Goal: Task Accomplishment & Management: Manage account settings

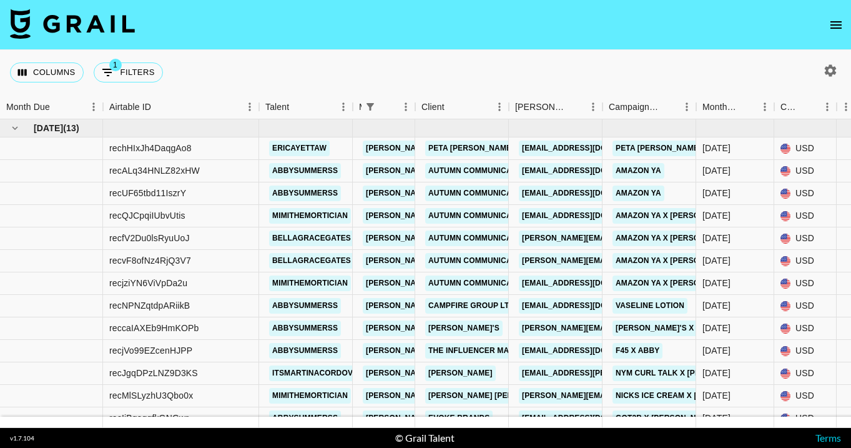
click at [434, 66] on div "Columns 1 Filters + Booking" at bounding box center [425, 72] width 851 height 45
click at [830, 21] on icon "open drawer" at bounding box center [835, 24] width 15 height 15
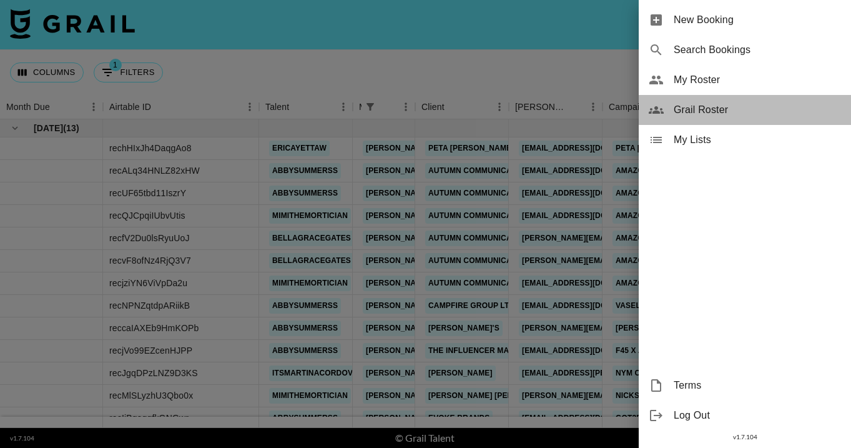
click at [726, 107] on span "Grail Roster" at bounding box center [756, 109] width 167 height 15
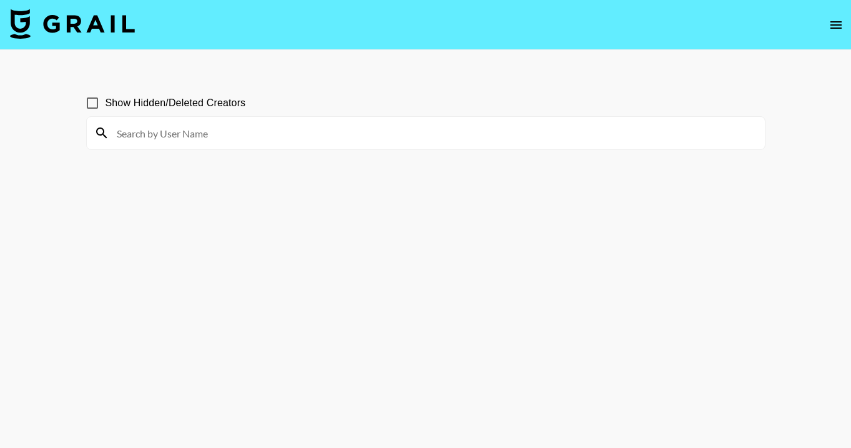
click at [464, 117] on div at bounding box center [426, 133] width 678 height 32
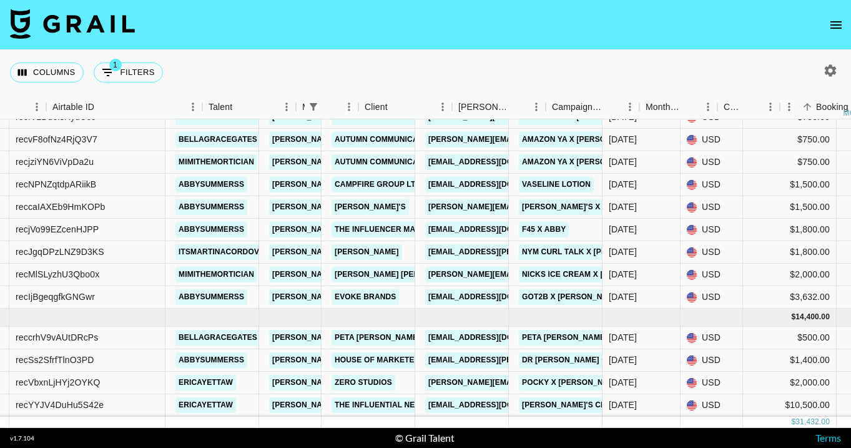
scroll to position [121, 152]
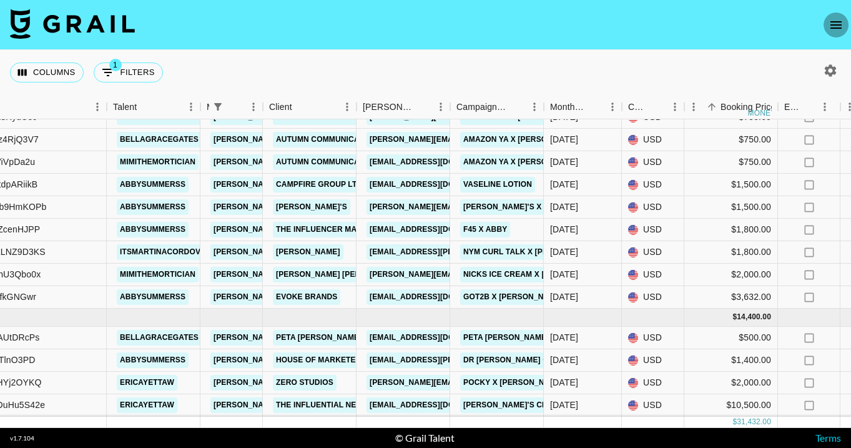
click at [838, 24] on icon "open drawer" at bounding box center [835, 24] width 11 height 7
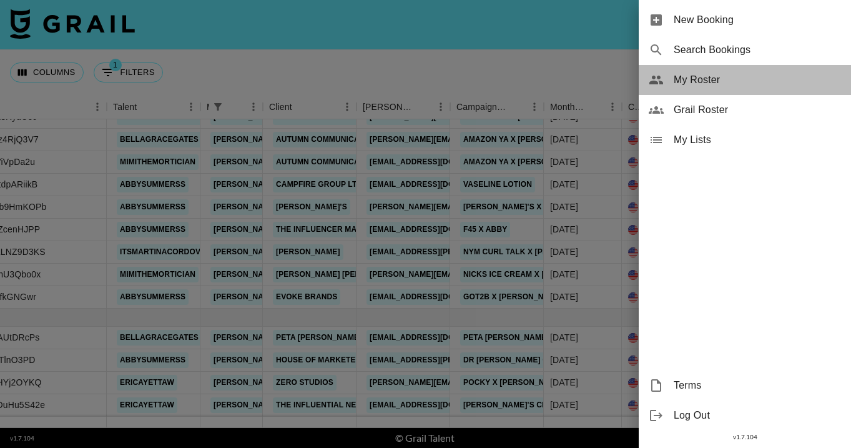
click at [735, 79] on span "My Roster" at bounding box center [756, 79] width 167 height 15
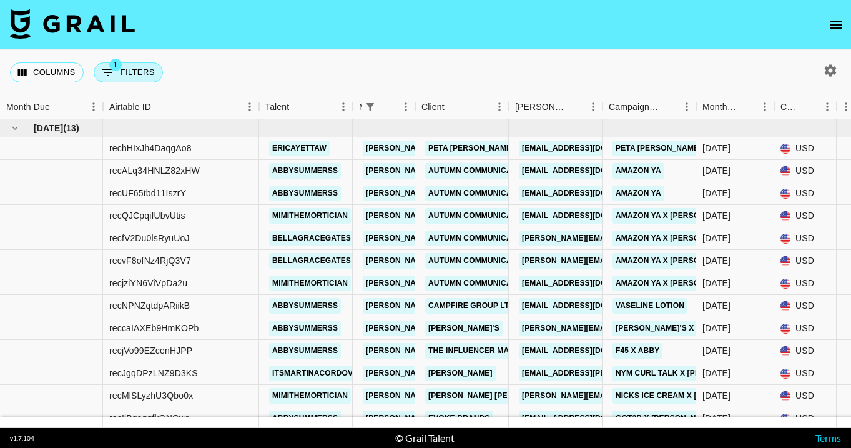
click at [135, 73] on button "1 Filters" at bounding box center [128, 72] width 69 height 20
select select "managerIds"
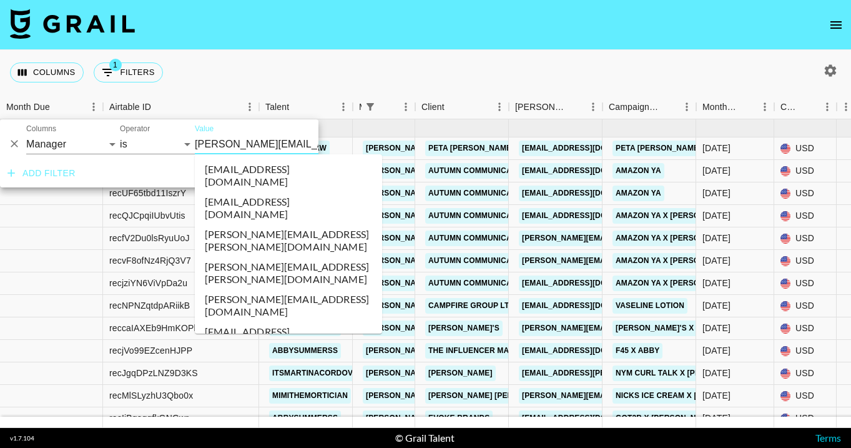
click at [200, 145] on input "[PERSON_NAME][EMAIL_ADDRESS][DOMAIN_NAME]" at bounding box center [271, 143] width 152 height 19
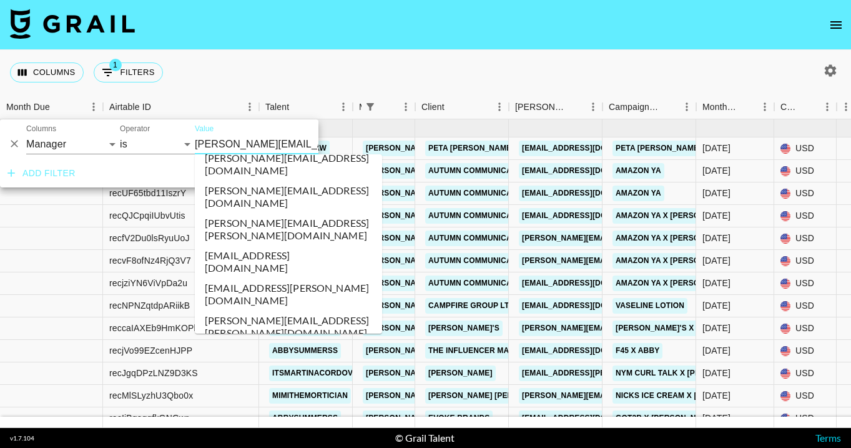
scroll to position [3331, 0]
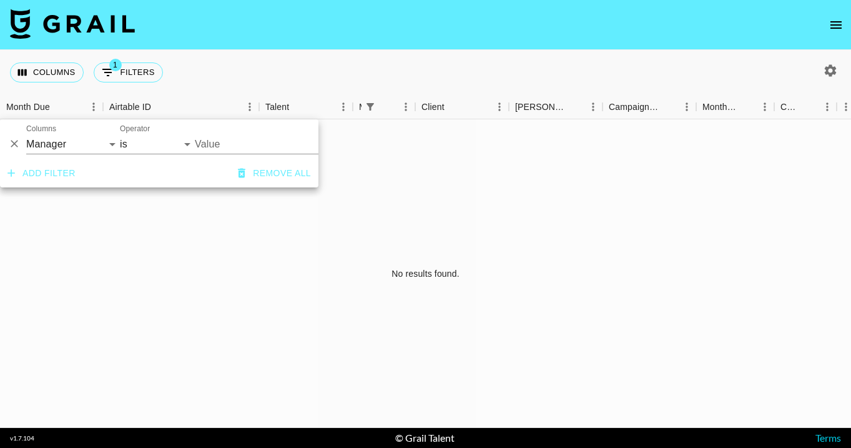
type input "[PERSON_NAME][EMAIL_ADDRESS][DOMAIN_NAME]"
click at [584, 64] on div "Columns 1 Filters + Booking" at bounding box center [425, 72] width 851 height 45
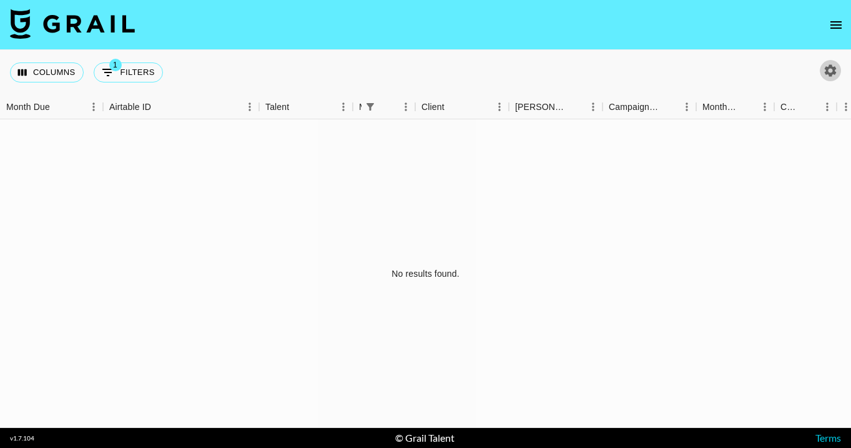
click at [832, 71] on icon "button" at bounding box center [831, 70] width 12 height 12
select select "[DATE]"
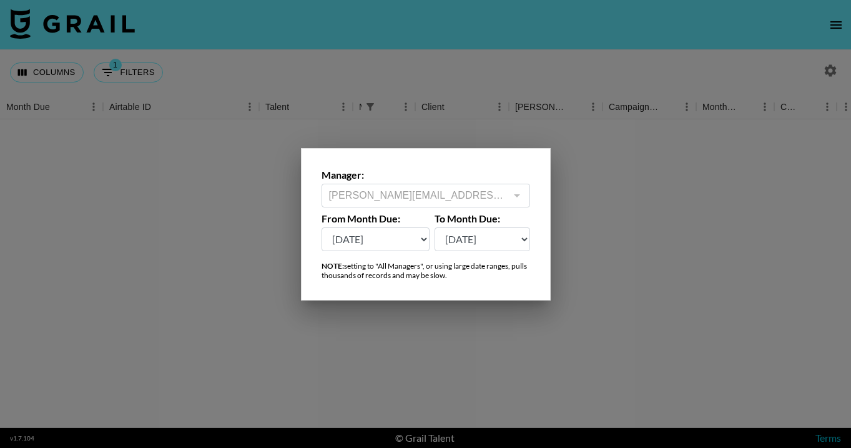
click at [515, 192] on div at bounding box center [516, 195] width 16 height 17
click at [135, 79] on div at bounding box center [425, 224] width 851 height 448
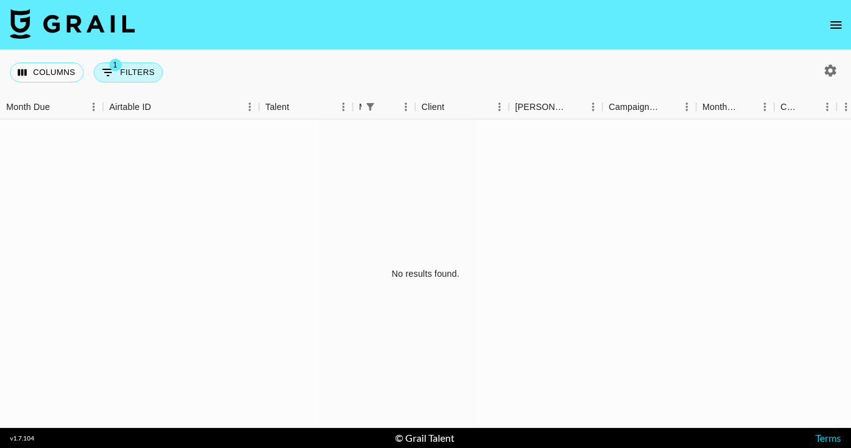
click at [125, 74] on button "1 Filters" at bounding box center [128, 72] width 69 height 20
select select "managerIds"
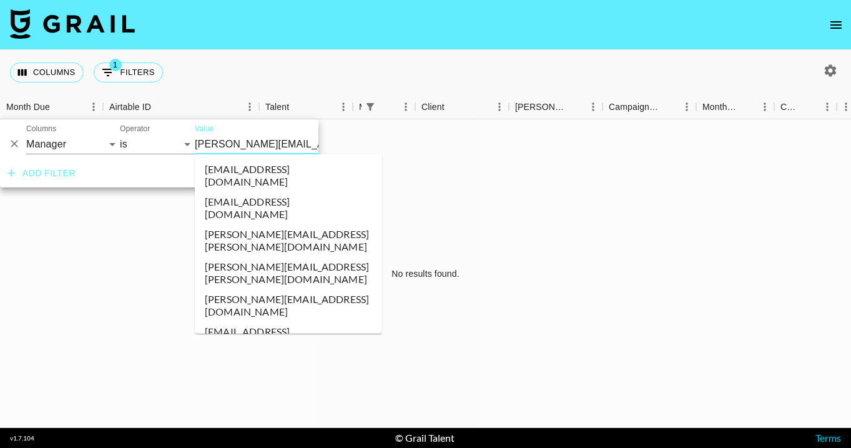
click at [272, 149] on input "[PERSON_NAME][EMAIL_ADDRESS][DOMAIN_NAME]" at bounding box center [271, 143] width 152 height 19
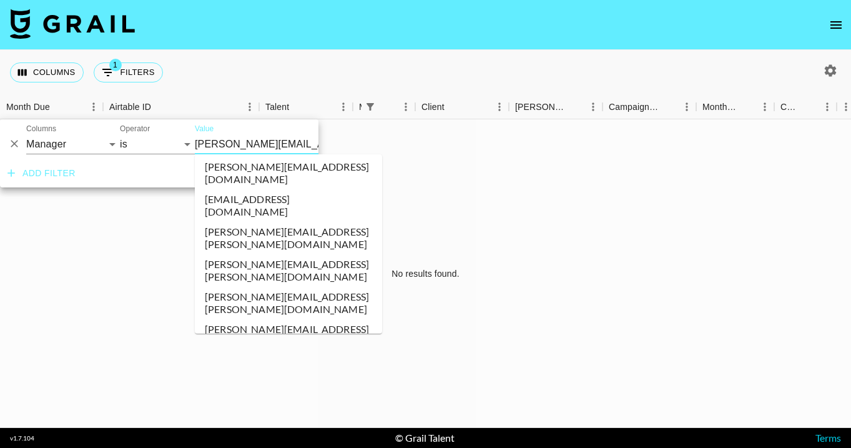
scroll to position [3854, 0]
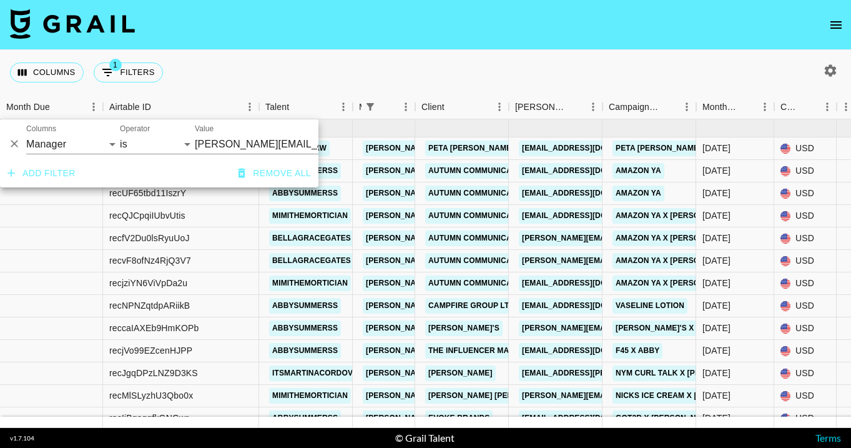
click at [373, 72] on div "Columns 1 Filters + Booking" at bounding box center [425, 72] width 851 height 45
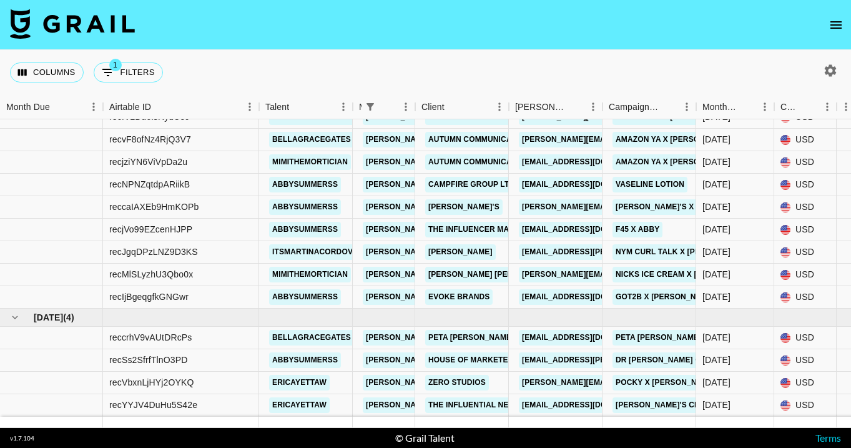
scroll to position [16, 0]
